Goal: Task Accomplishment & Management: Manage account settings

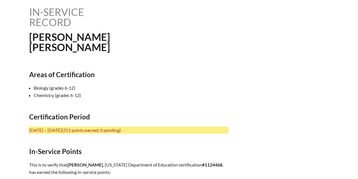
scroll to position [159, 0]
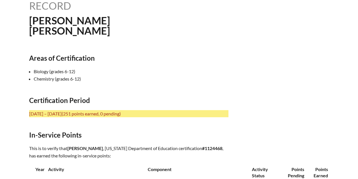
click at [121, 113] on span "(251 points earned, 0 pending)" at bounding box center [91, 113] width 59 height 5
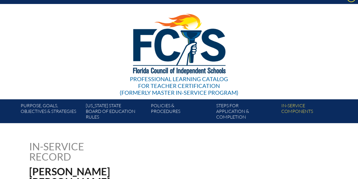
scroll to position [7, 0]
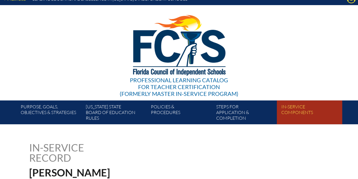
click at [285, 113] on link "In-service components" at bounding box center [311, 114] width 65 height 22
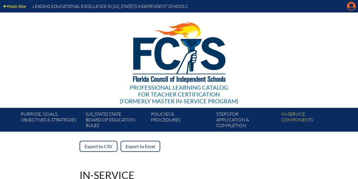
click at [353, 7] on icon at bounding box center [351, 6] width 9 height 9
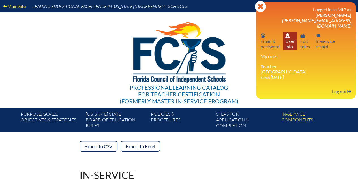
click at [286, 41] on link "User info User info" at bounding box center [290, 41] width 14 height 18
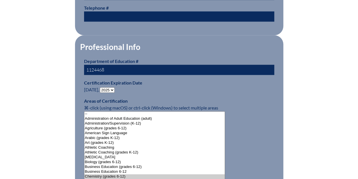
scroll to position [323, 0]
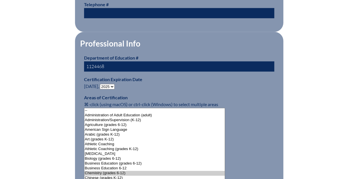
click at [114, 85] on select "- 2031 2030 2029 2028 2027 2026 2025 2024 2023 2022 2021 2020 2019 2018 2017 20…" at bounding box center [107, 86] width 15 height 5
select select "2030"
click at [101, 84] on select "- 2031 2030 2029 2028 2027 2026 2025 2024 2023 2022 2021 2020 2019 2018 2017 20…" at bounding box center [107, 86] width 15 height 5
click at [126, 84] on p "Certification Expiration Date June 30, - 2031 2030 2029 2028 2027 2026 2025 202…" at bounding box center [179, 83] width 190 height 14
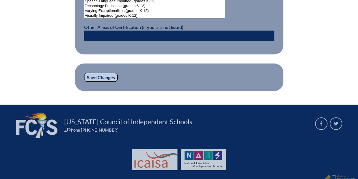
scroll to position [819, 0]
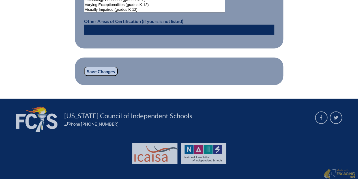
click at [105, 69] on input "Save Changes" at bounding box center [101, 72] width 34 height 10
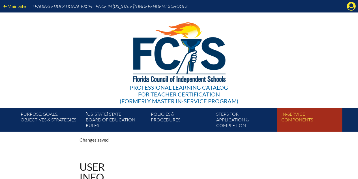
click at [296, 115] on link "In-service components" at bounding box center [311, 121] width 65 height 22
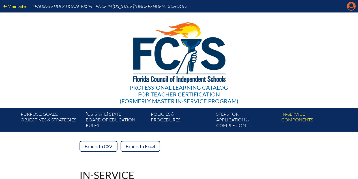
click at [352, 10] on icon "Manage account" at bounding box center [351, 6] width 9 height 9
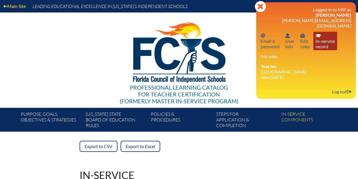
click at [322, 42] on link "In-service record In-service record" at bounding box center [325, 41] width 24 height 18
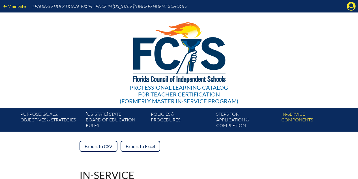
scroll to position [1113, 0]
